Goal: Task Accomplishment & Management: Manage account settings

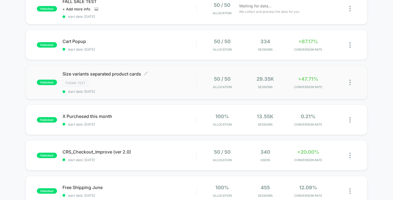
scroll to position [82, 0]
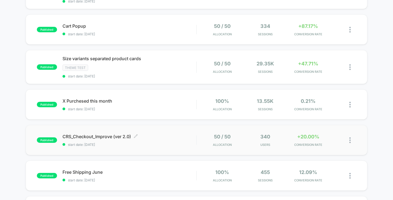
click at [116, 138] on div "CRS_Checkout_Improve (ver 2.0) Click to edit experience details Click to edit e…" at bounding box center [130, 139] width 134 height 13
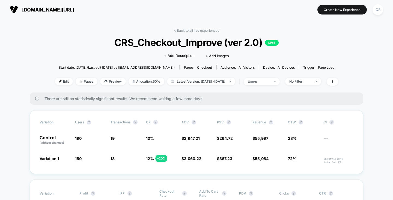
scroll to position [27, 0]
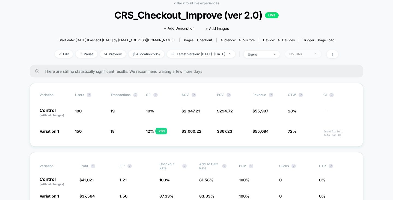
click at [311, 55] on div "No Filter" at bounding box center [300, 54] width 22 height 4
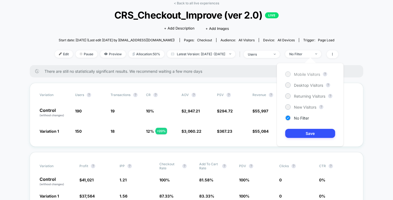
click at [303, 73] on span "Mobile Visitors" at bounding box center [307, 74] width 26 height 5
click at [301, 131] on button "Save" at bounding box center [310, 133] width 50 height 9
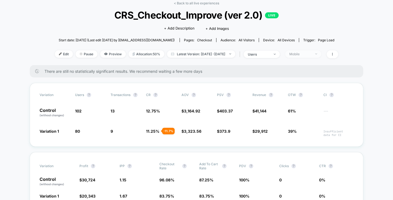
click at [312, 51] on span "Mobile" at bounding box center [303, 53] width 36 height 7
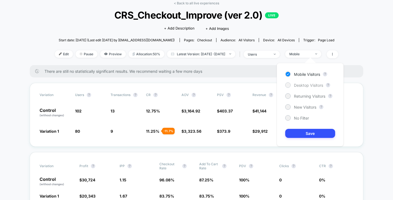
click at [302, 83] on span "Desktop Visitors" at bounding box center [308, 85] width 29 height 5
click at [300, 131] on button "Save" at bounding box center [310, 133] width 50 height 9
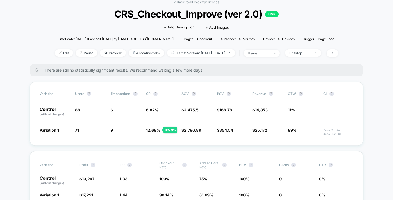
scroll to position [27, 0]
